Goal: Use online tool/utility: Utilize a website feature to perform a specific function

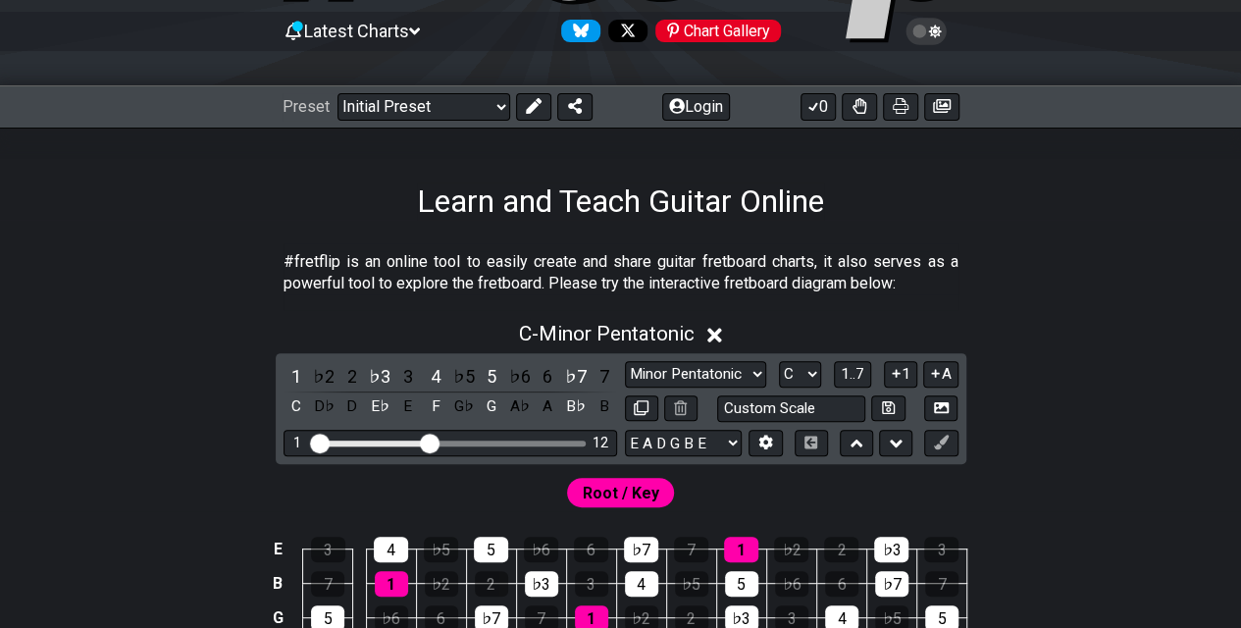
scroll to position [196, 0]
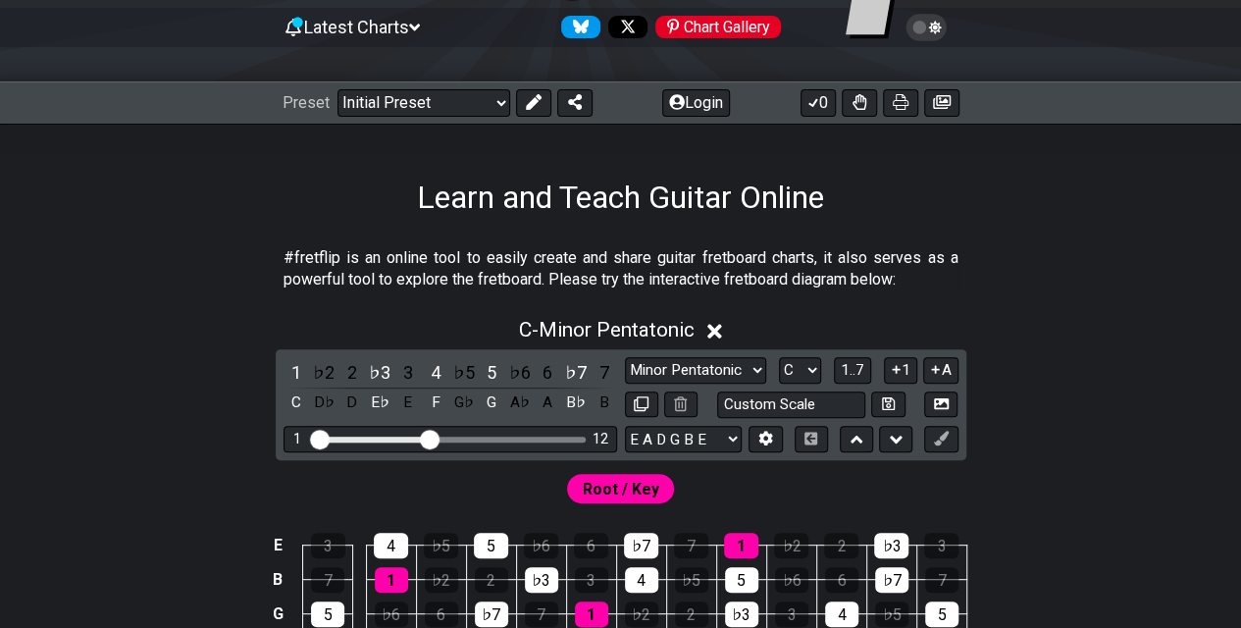
click at [610, 26] on icon at bounding box center [934, 28] width 13 height 14
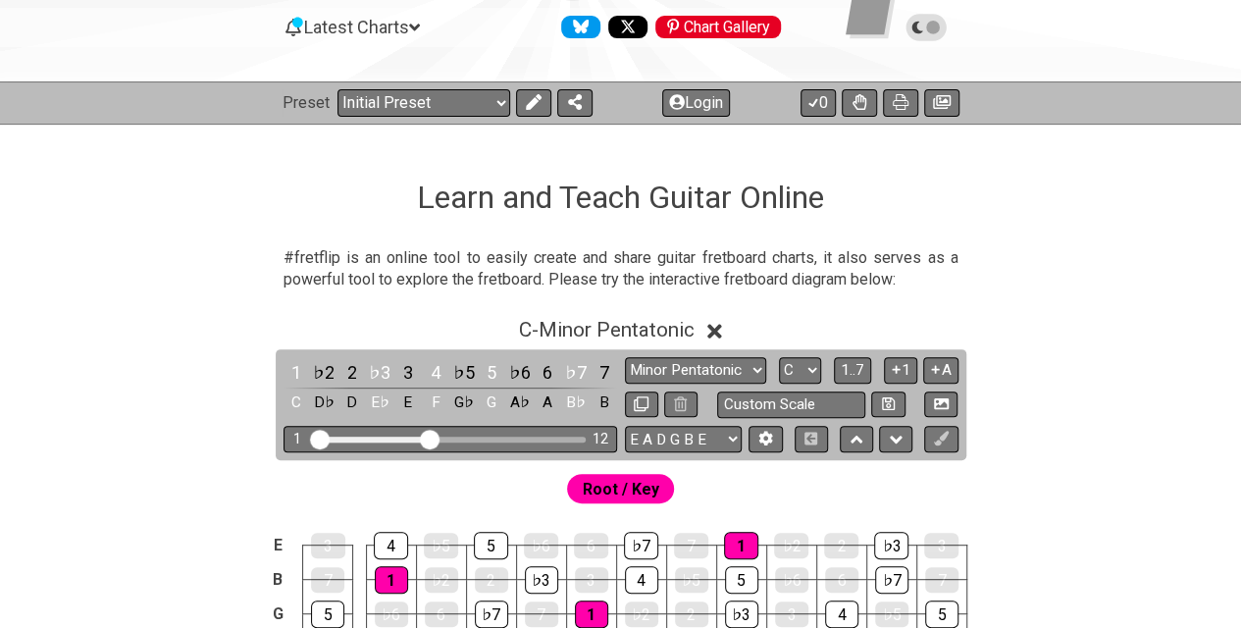
click at [610, 26] on icon at bounding box center [933, 28] width 14 height 14
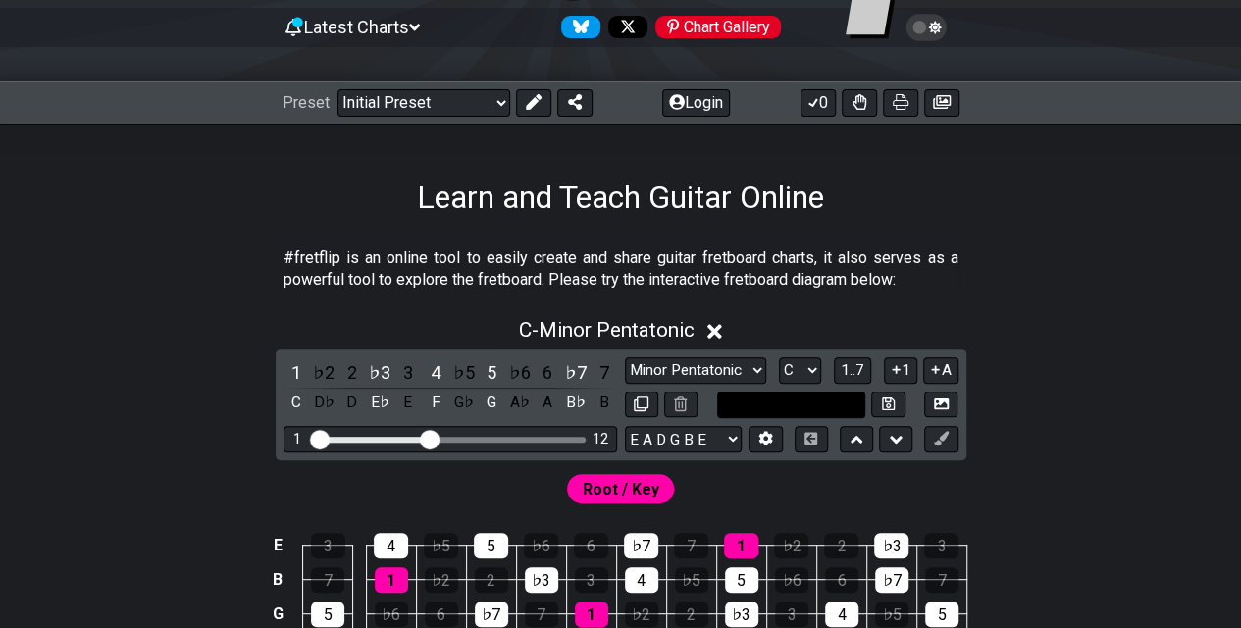
click at [610, 400] on input "text" at bounding box center [791, 404] width 149 height 26
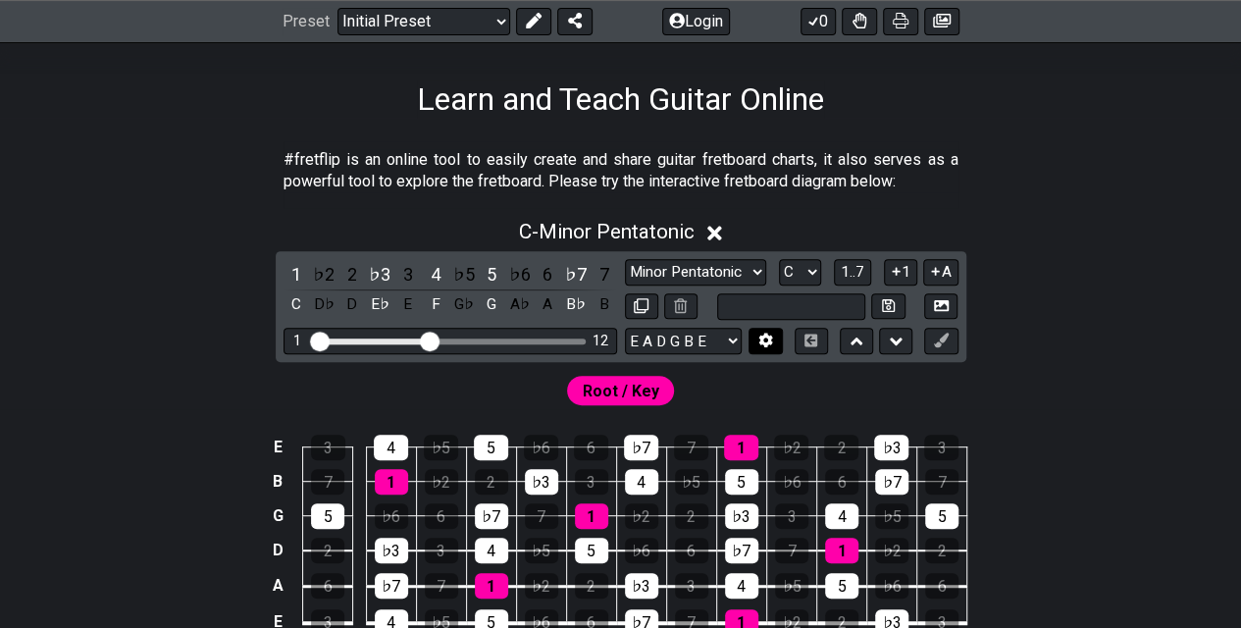
type input "Custom Scale"
click at [610, 334] on icon at bounding box center [766, 341] width 14 height 15
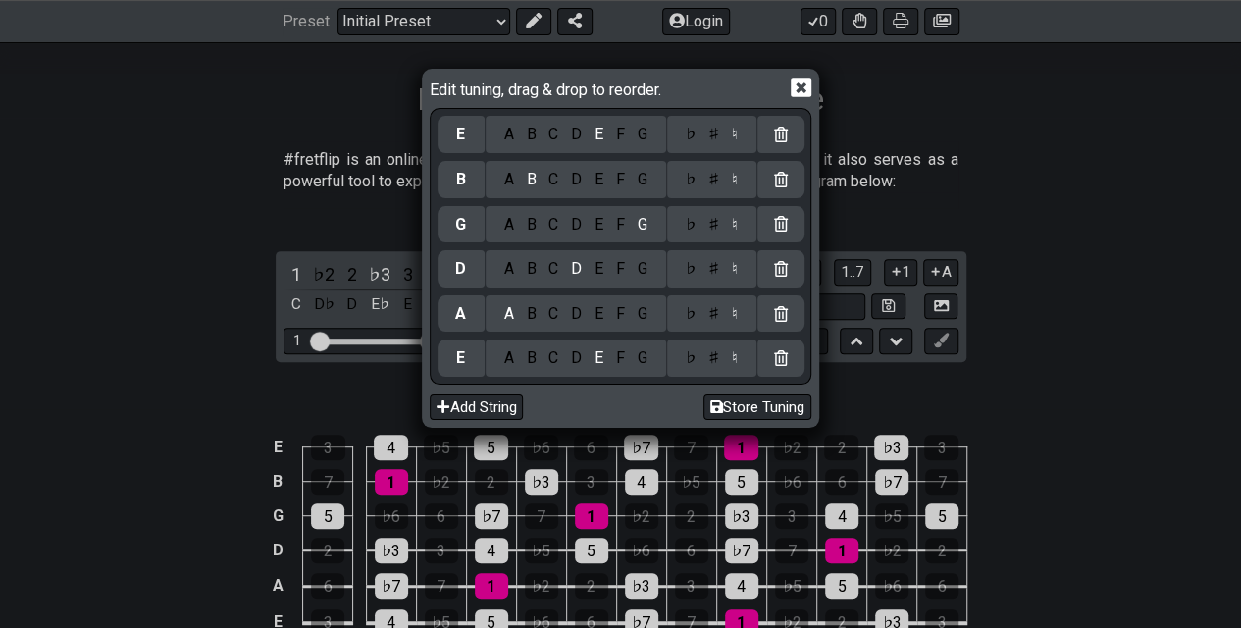
click at [610, 135] on div "♭" at bounding box center [690, 135] width 23 height 22
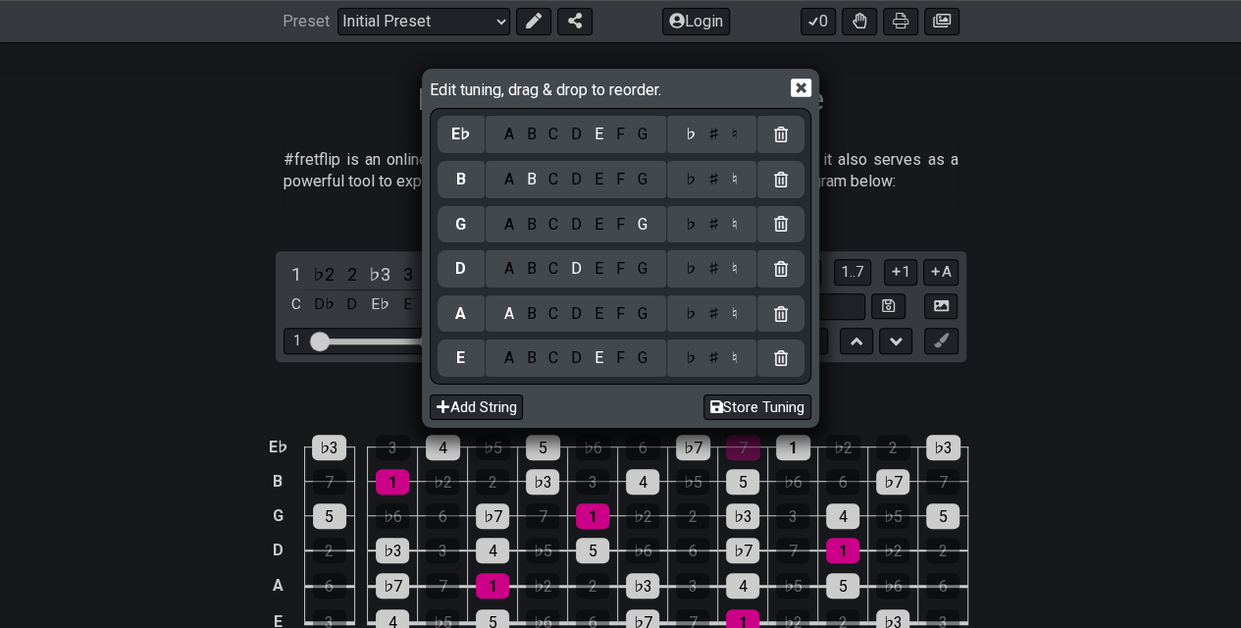
click at [610, 191] on div "♭ ♯ ♮" at bounding box center [711, 179] width 89 height 37
click at [510, 182] on div "A" at bounding box center [508, 180] width 23 height 22
click at [610, 182] on div "♭" at bounding box center [690, 180] width 23 height 22
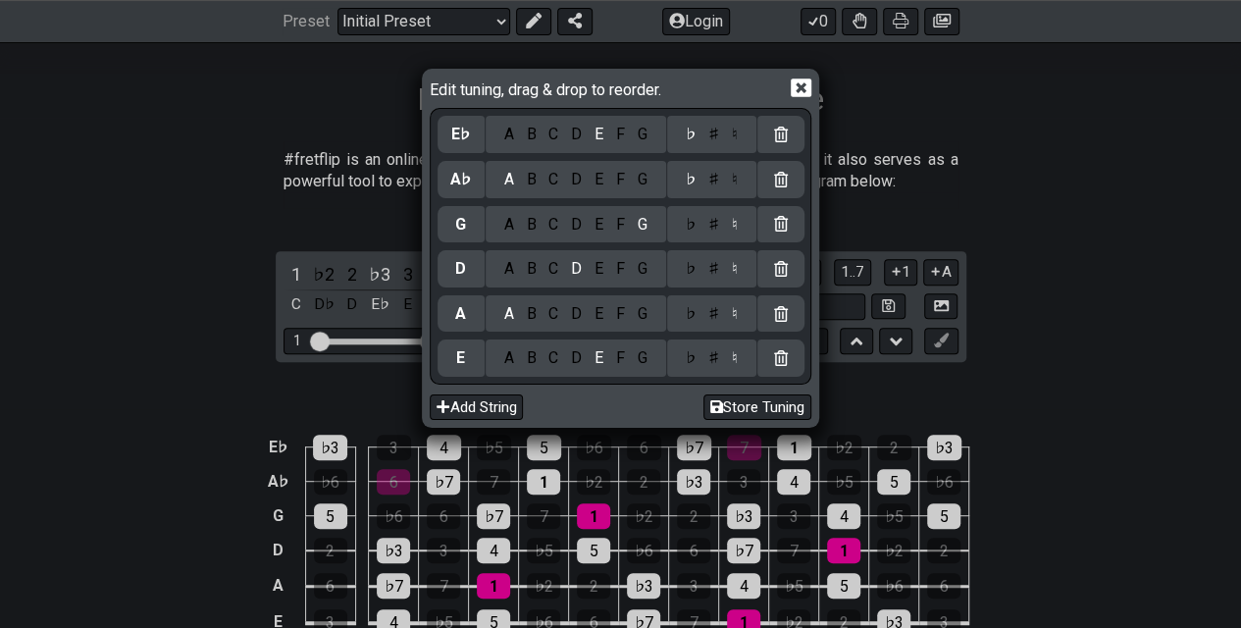
click at [610, 224] on div "♭" at bounding box center [690, 225] width 23 height 22
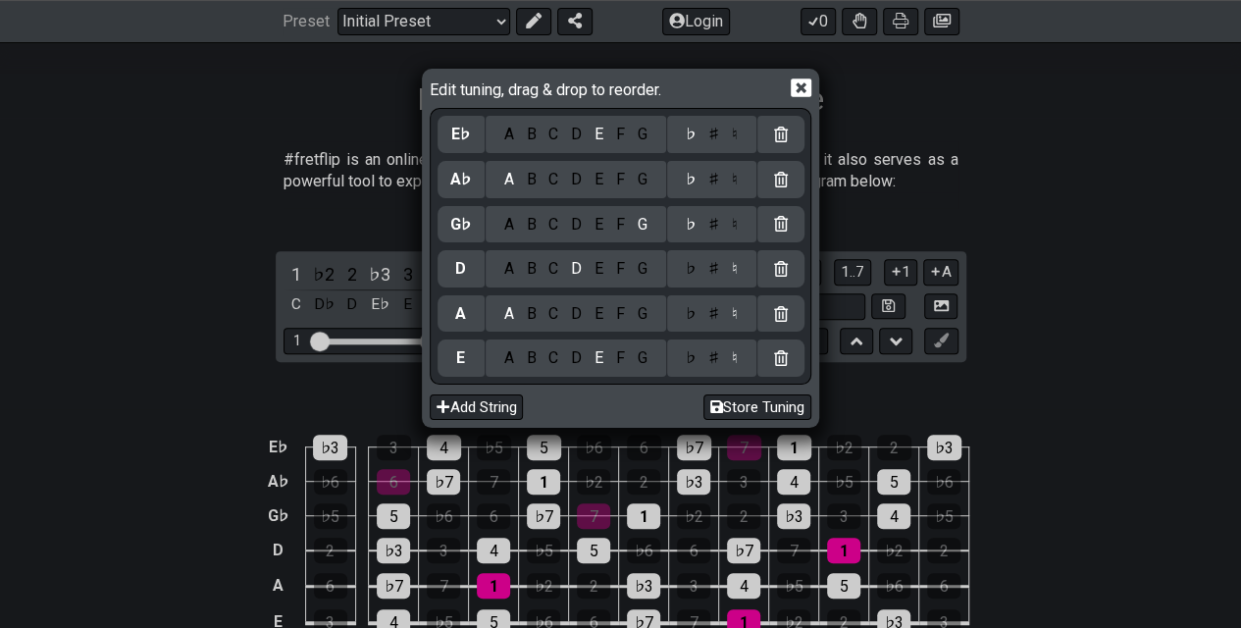
click at [610, 275] on div "♭" at bounding box center [690, 269] width 23 height 22
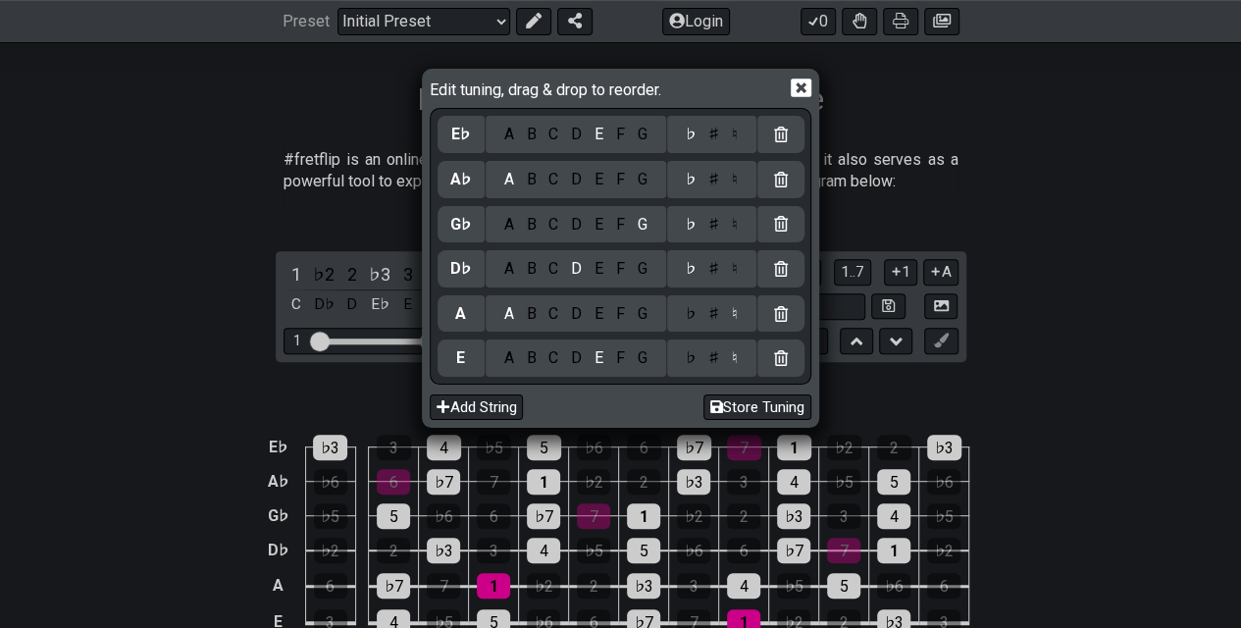
click at [543, 314] on div "C" at bounding box center [554, 314] width 23 height 22
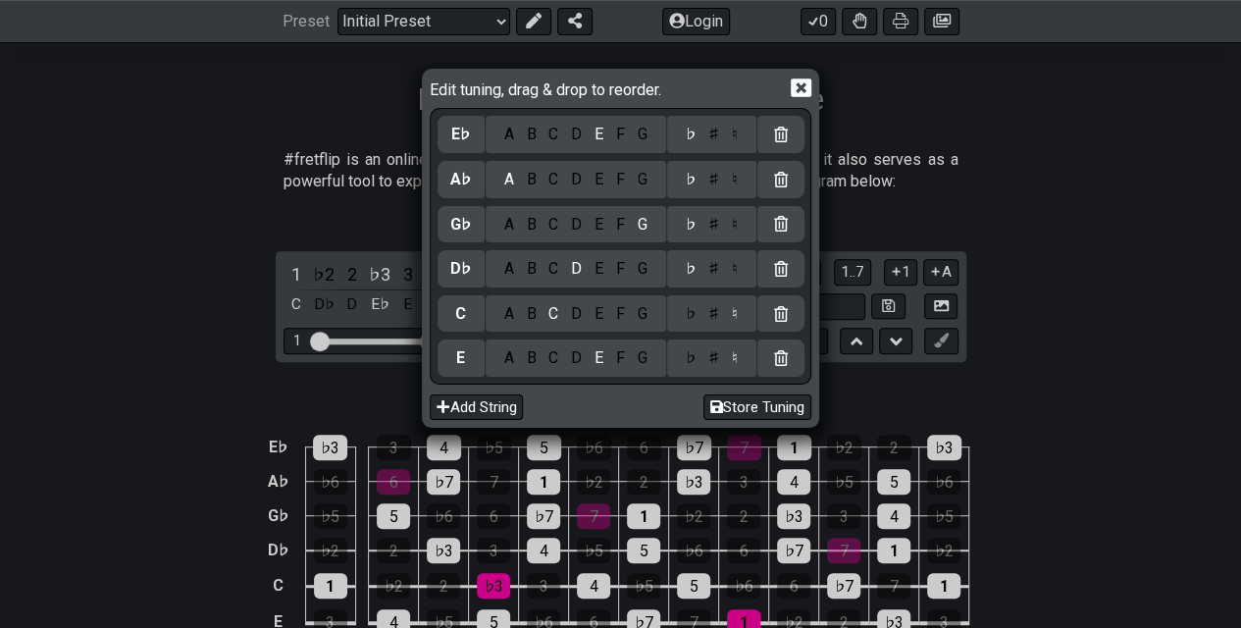
click at [610, 84] on icon at bounding box center [801, 87] width 21 height 19
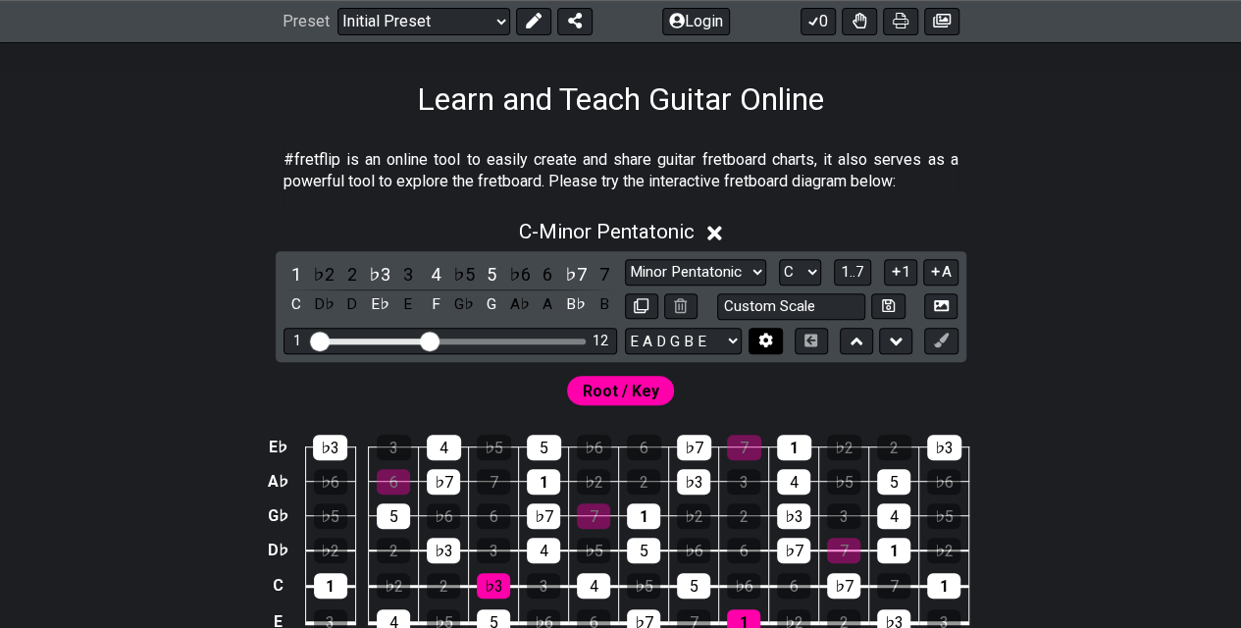
click at [610, 335] on icon at bounding box center [766, 341] width 14 height 15
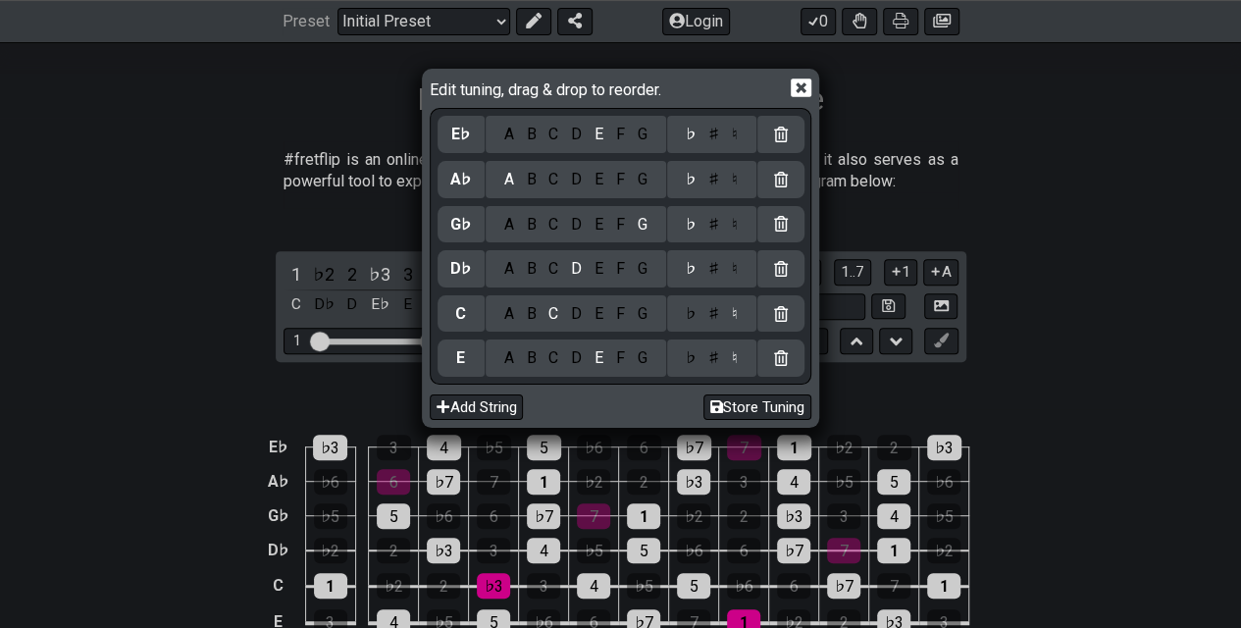
click at [530, 176] on div "B" at bounding box center [531, 180] width 23 height 22
click at [610, 186] on div "♮" at bounding box center [734, 180] width 19 height 22
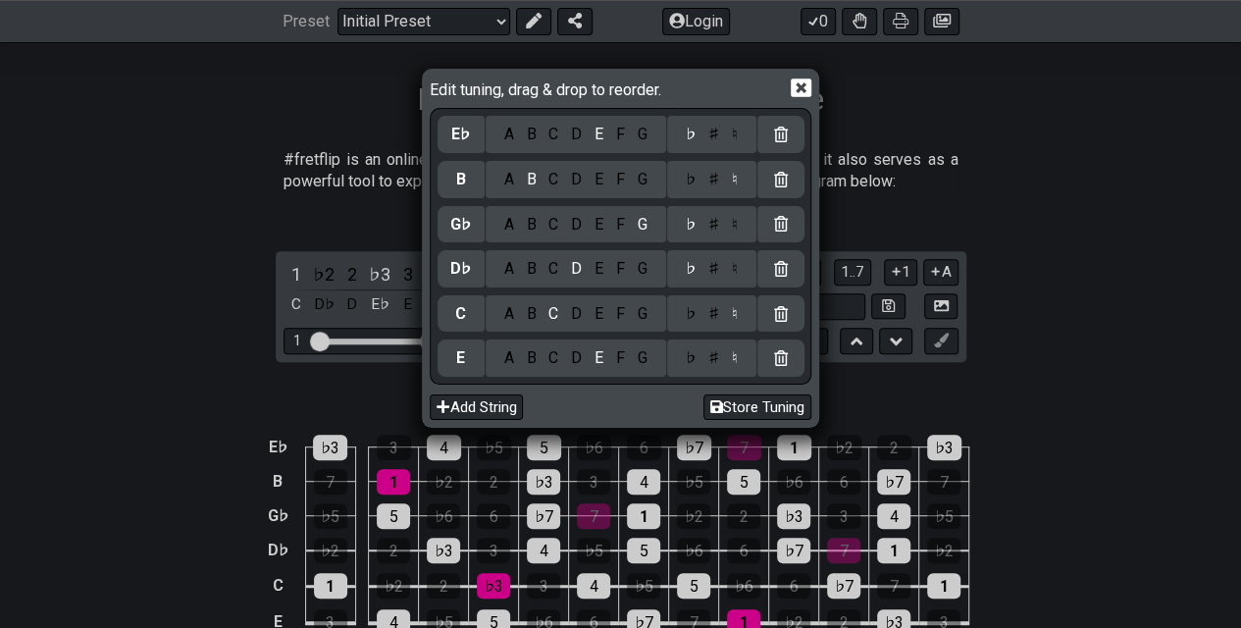
click at [610, 130] on div "♮" at bounding box center [734, 135] width 19 height 22
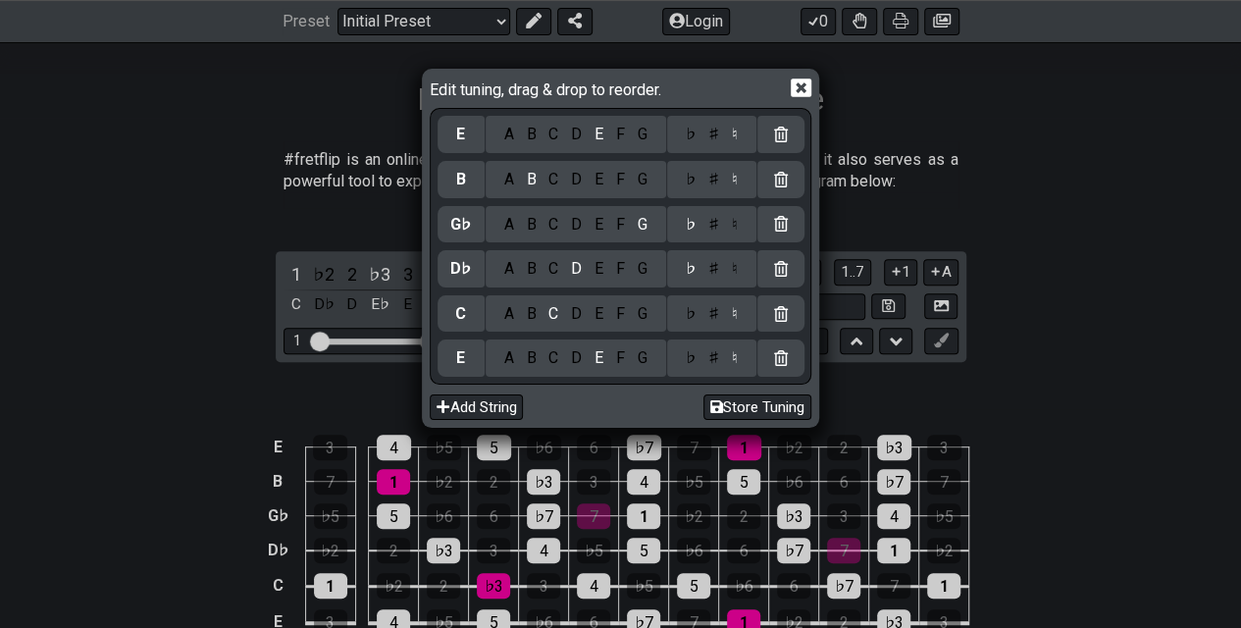
click at [512, 320] on div "A" at bounding box center [508, 314] width 23 height 22
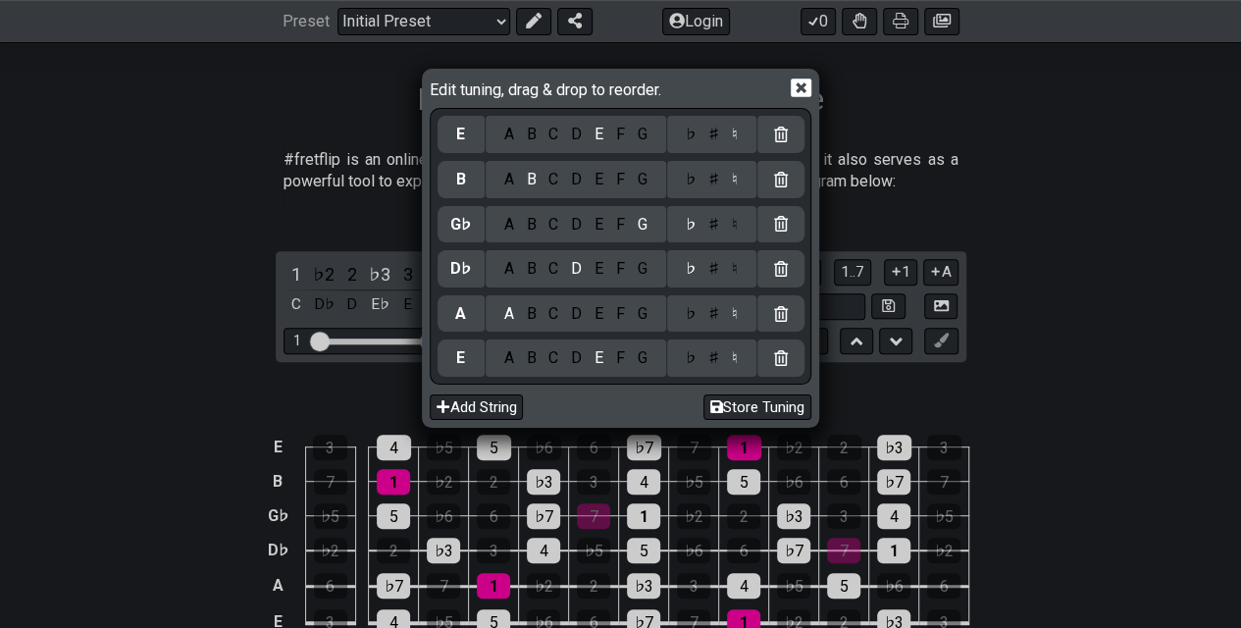
click at [610, 311] on div "♭" at bounding box center [690, 314] width 23 height 22
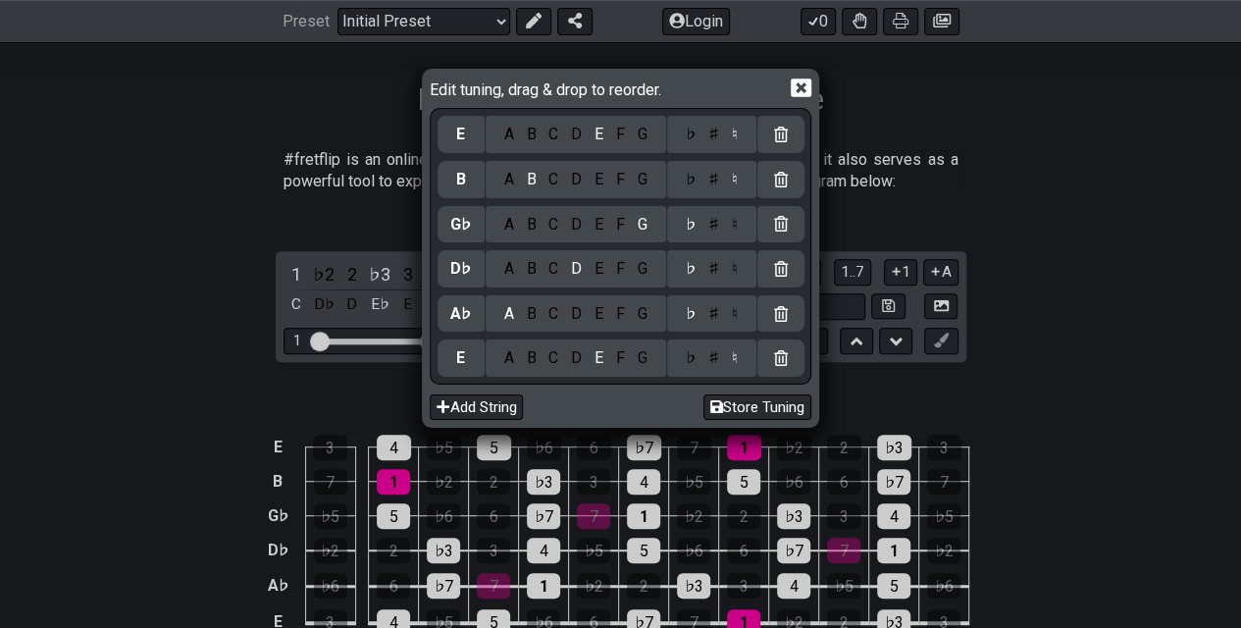
click at [610, 359] on div "♭" at bounding box center [690, 358] width 23 height 22
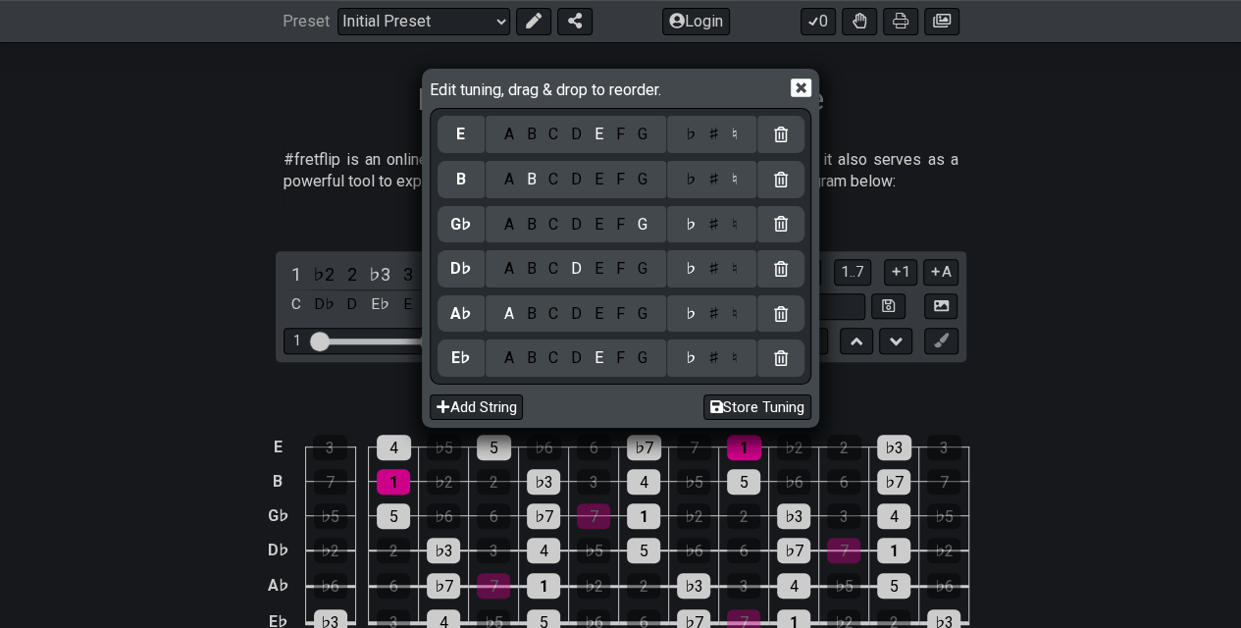
click at [610, 81] on icon at bounding box center [801, 87] width 21 height 19
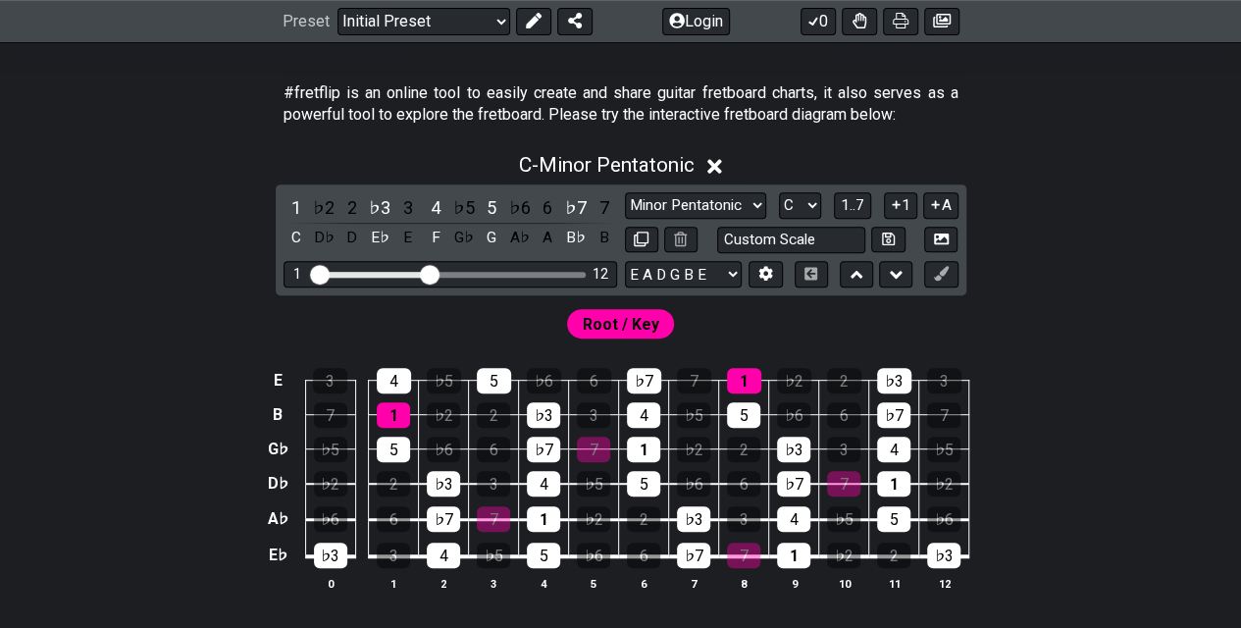
scroll to position [392, 0]
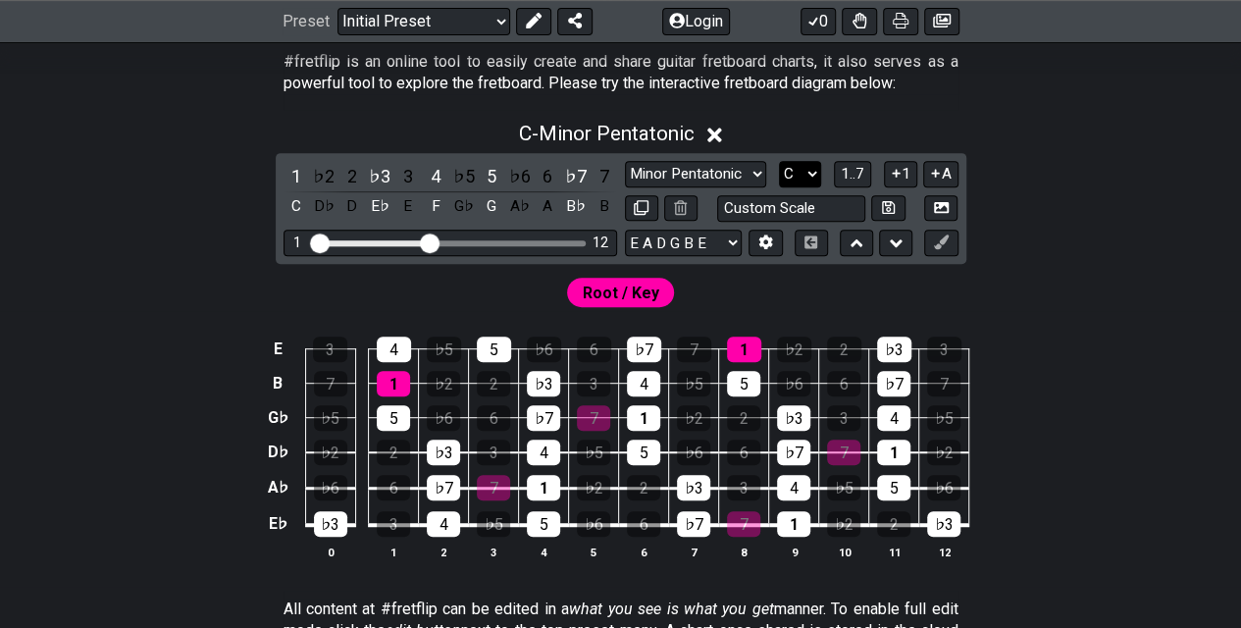
click at [610, 175] on select "A♭ A A♯ B♭ B C C♯ D♭ D D♯ E♭ E F F♯ G♭ G G♯" at bounding box center [800, 174] width 42 height 26
click at [610, 179] on select "Minor Pentatonic Click to edit Minor Pentatonic Major Pentatonic Minor Blues Ma…" at bounding box center [695, 174] width 141 height 26
select select "Diminished"
click at [610, 161] on select "Minor Pentatonic Click to edit Minor Pentatonic Major Pentatonic Minor Blues Ma…" at bounding box center [695, 174] width 141 height 26
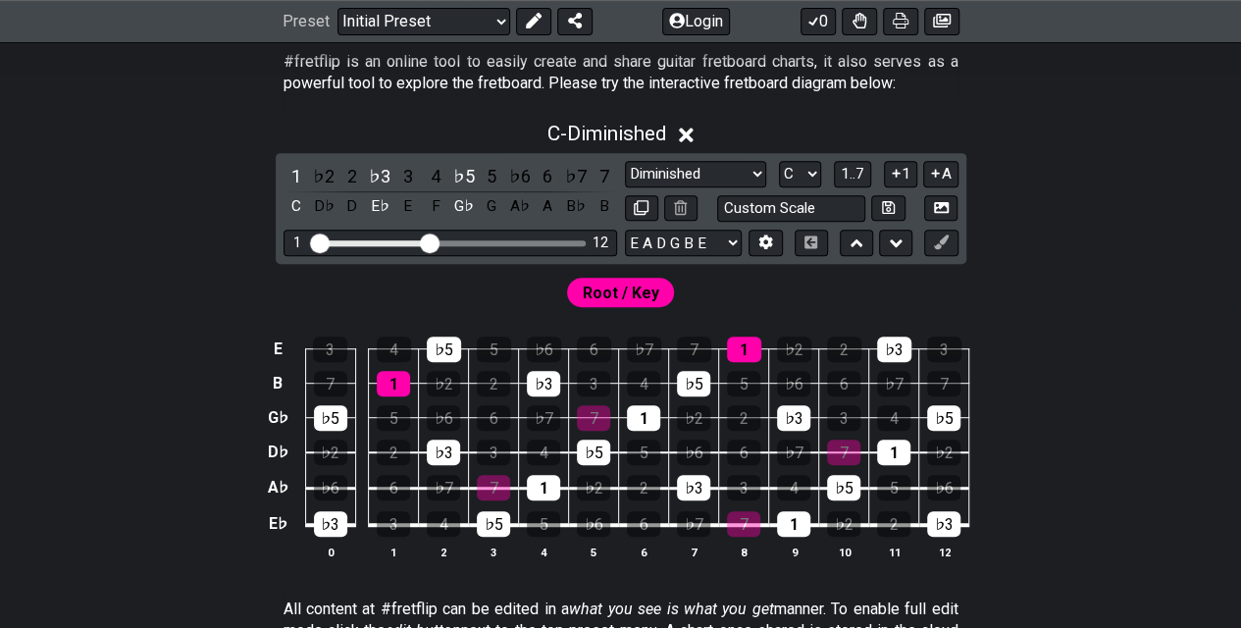
scroll to position [491, 0]
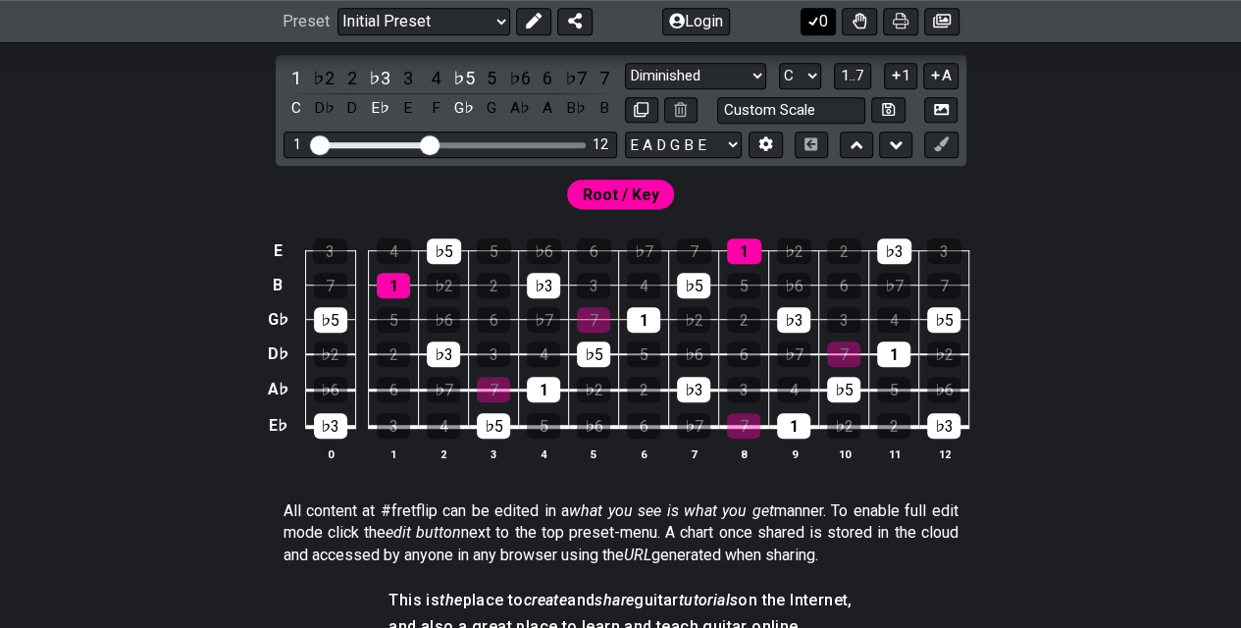
click at [610, 22] on button "0" at bounding box center [818, 21] width 35 height 27
